Goal: Find specific page/section: Find specific page/section

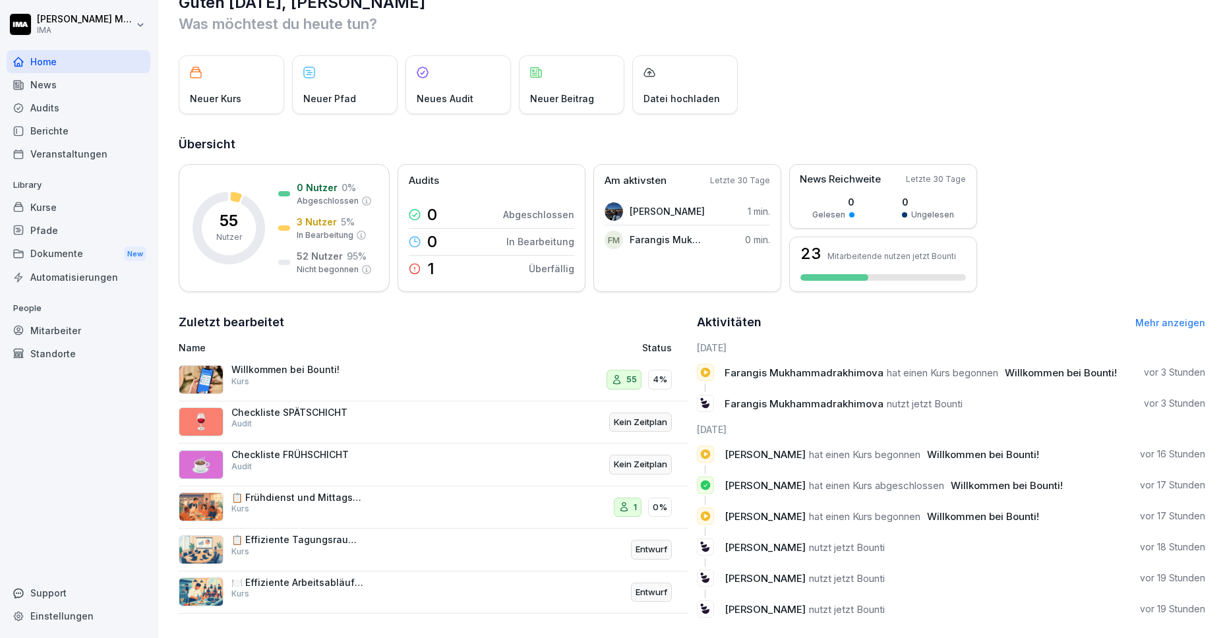
scroll to position [55, 0]
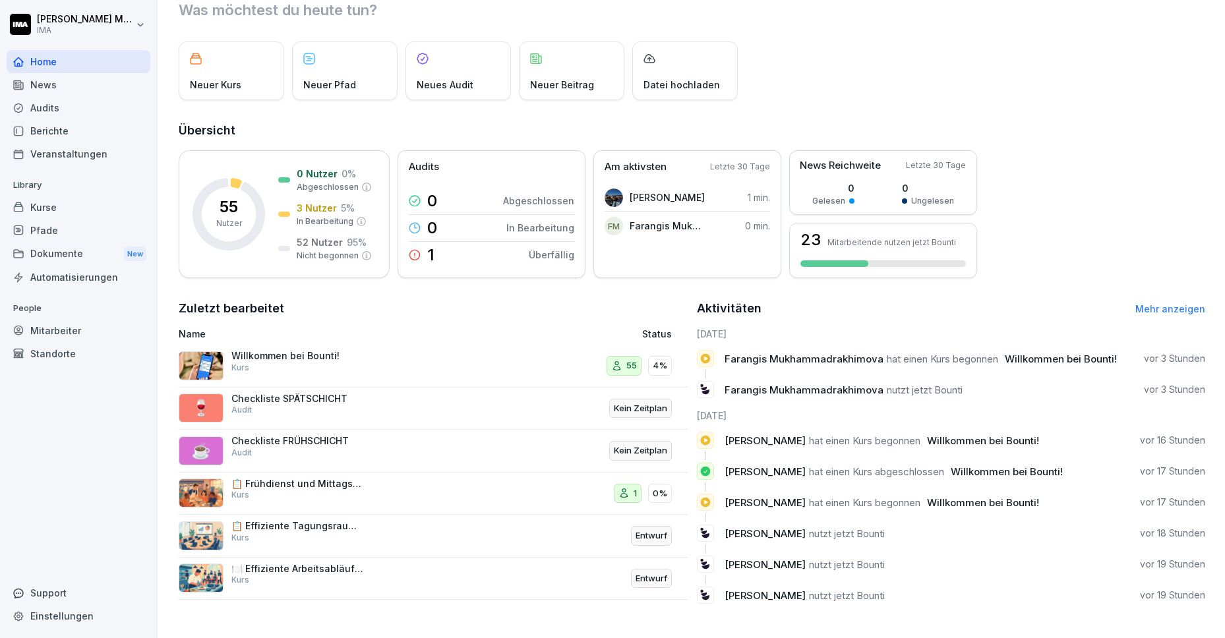
click at [71, 158] on div "Veranstaltungen" at bounding box center [79, 153] width 144 height 23
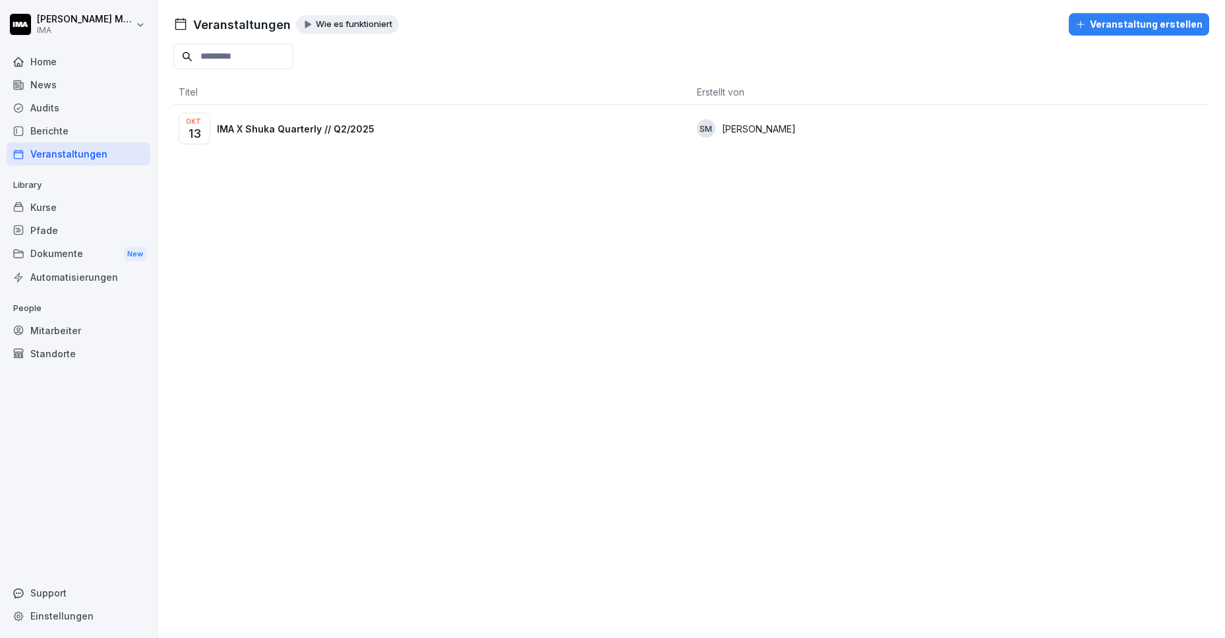
click at [328, 132] on p "IMA X Shuka Quarterly // Q2/2025" at bounding box center [296, 129] width 158 height 14
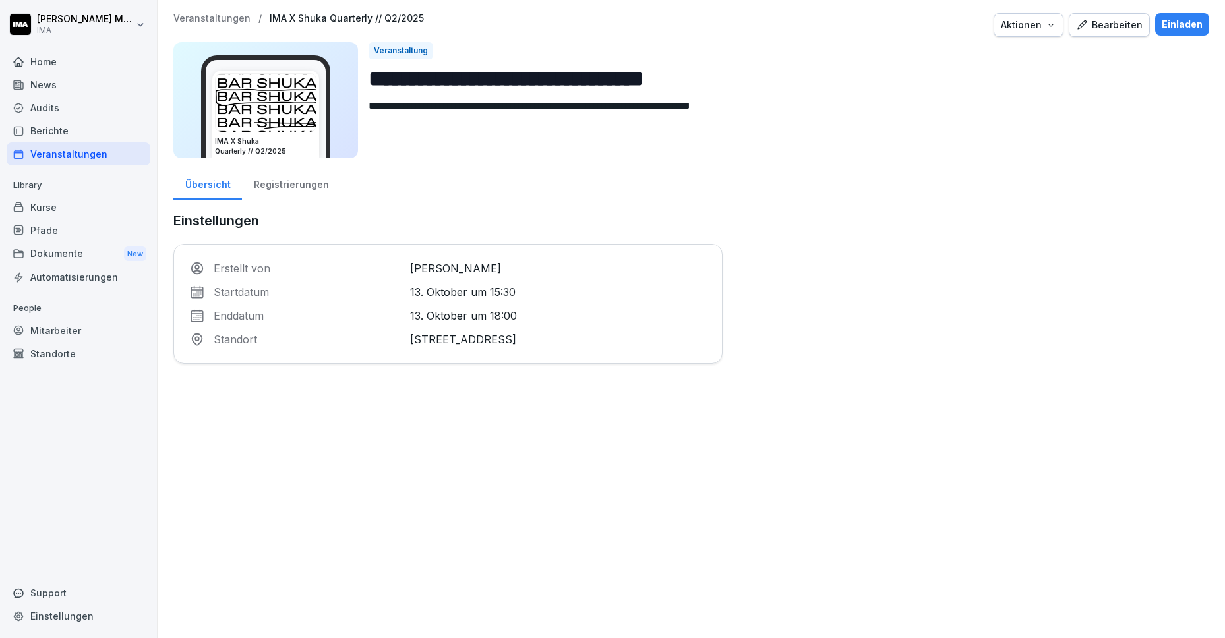
click at [295, 184] on div "Registrierungen" at bounding box center [291, 183] width 98 height 34
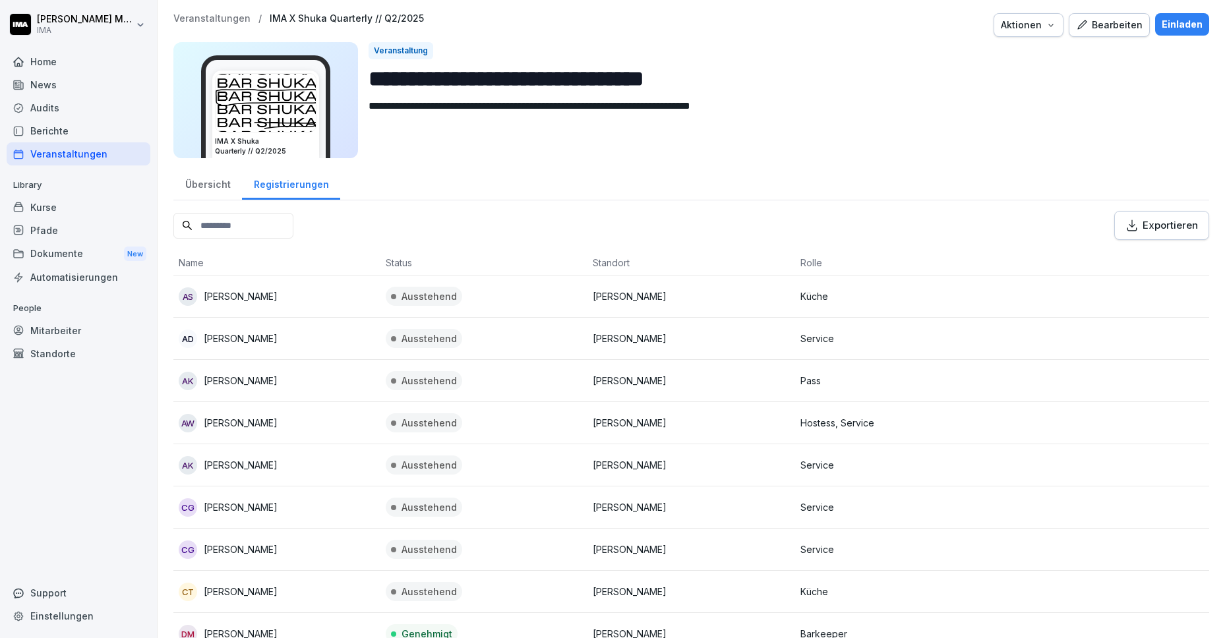
click at [78, 65] on div "Home" at bounding box center [79, 61] width 144 height 23
